Goal: Check status

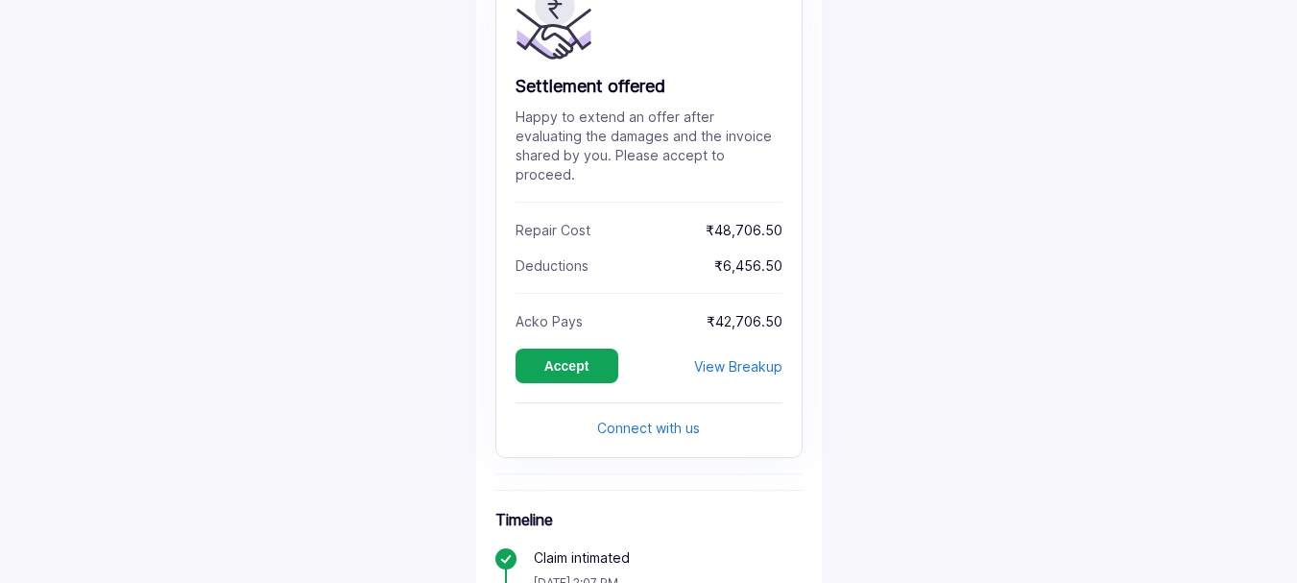
scroll to position [233, 0]
click at [592, 348] on button "Accept" at bounding box center [567, 365] width 103 height 35
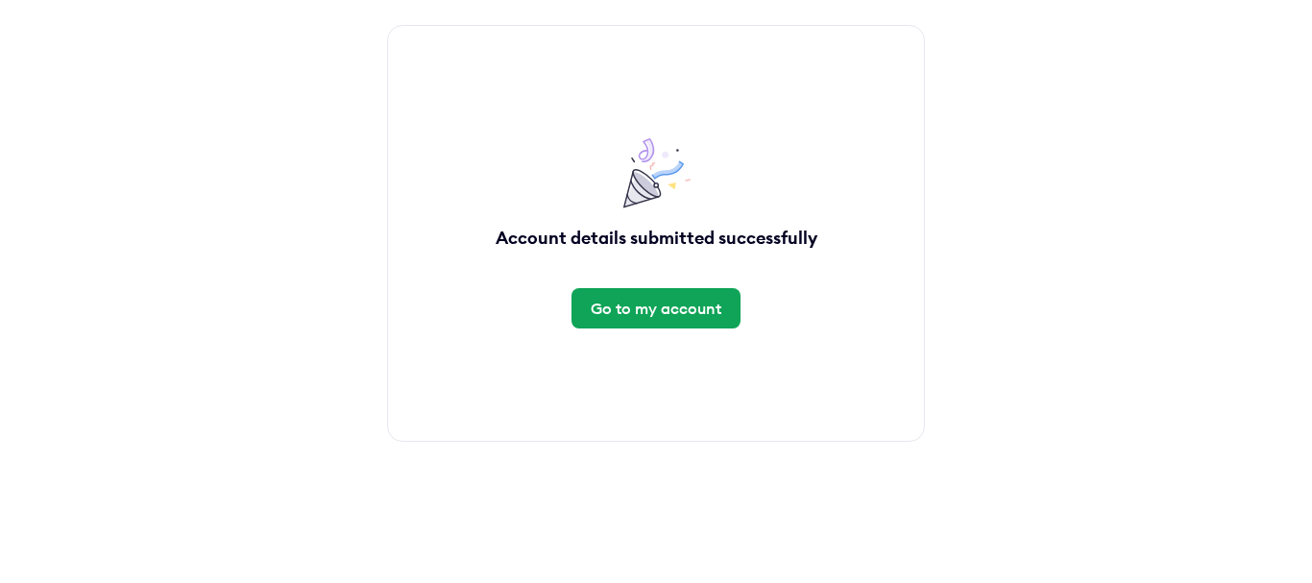
click at [640, 316] on div "Go to my account" at bounding box center [656, 308] width 131 height 21
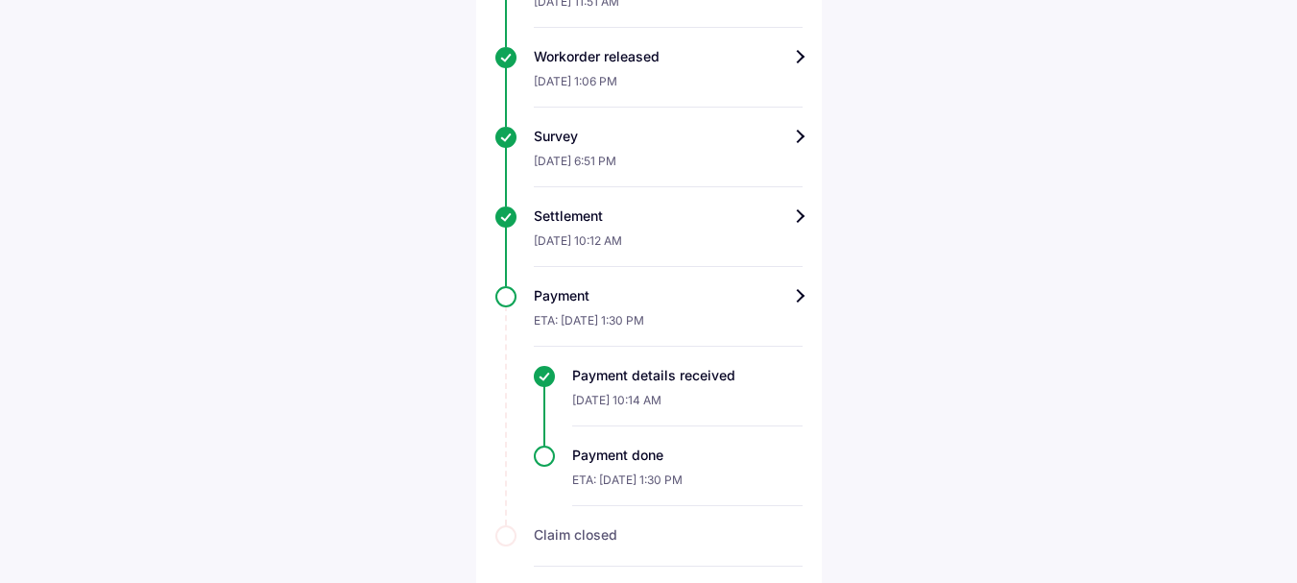
scroll to position [858, 0]
